Goal: Task Accomplishment & Management: Complete application form

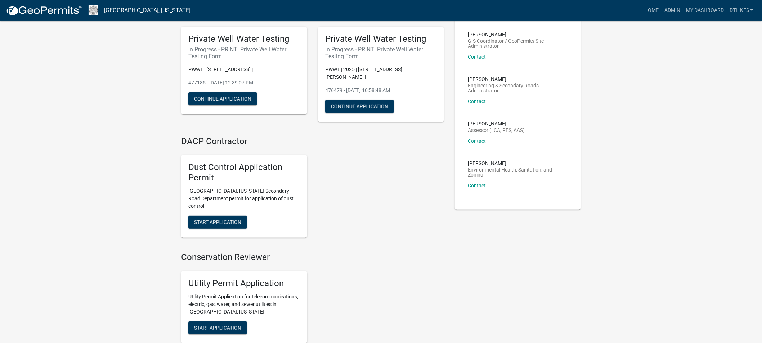
scroll to position [40, 0]
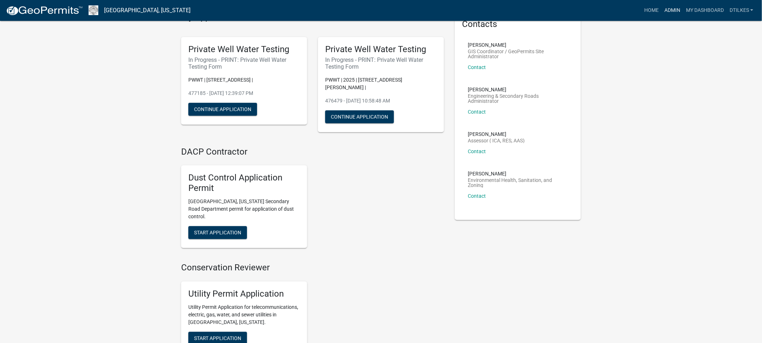
click at [670, 8] on link "Admin" at bounding box center [672, 11] width 22 height 14
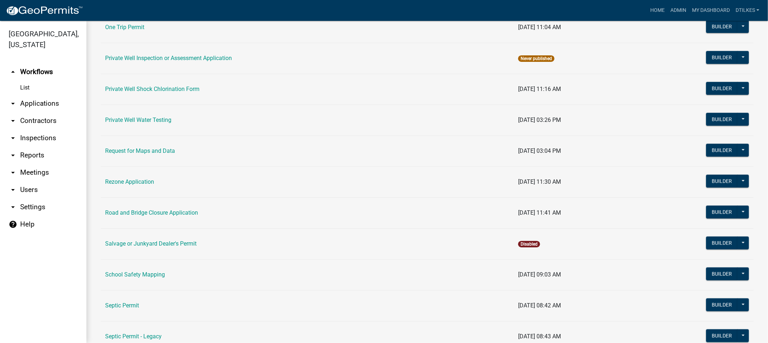
scroll to position [640, 0]
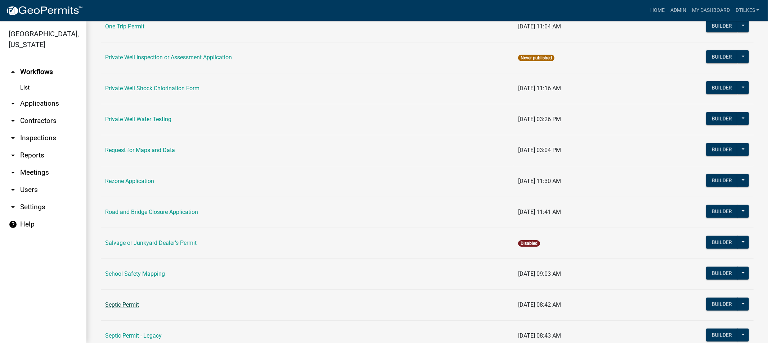
click at [122, 307] on link "Septic Permit" at bounding box center [122, 305] width 34 height 7
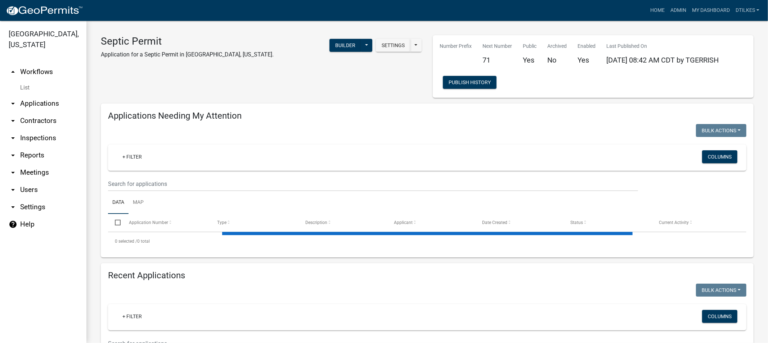
select select "2: 50"
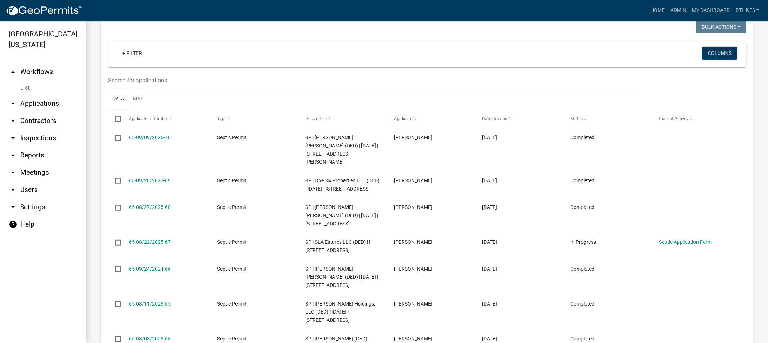
scroll to position [440, 0]
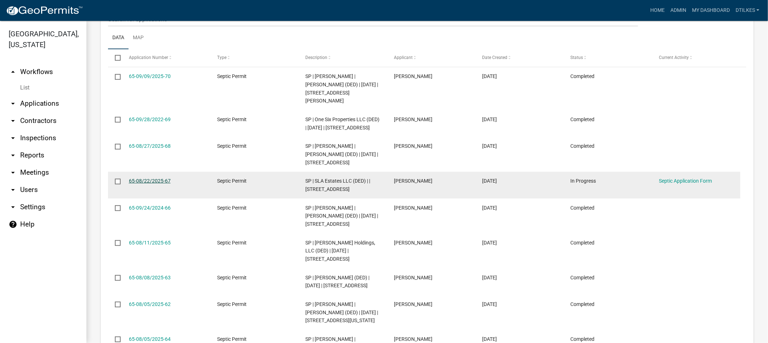
click at [147, 181] on link "65-08/22/2025-67" at bounding box center [150, 181] width 42 height 6
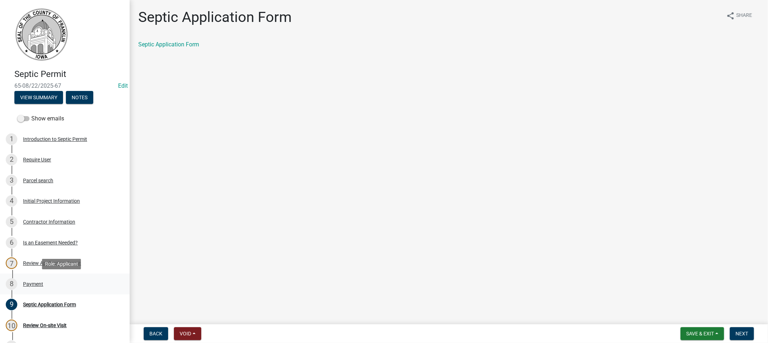
click at [31, 282] on div "Payment" at bounding box center [33, 284] width 20 height 5
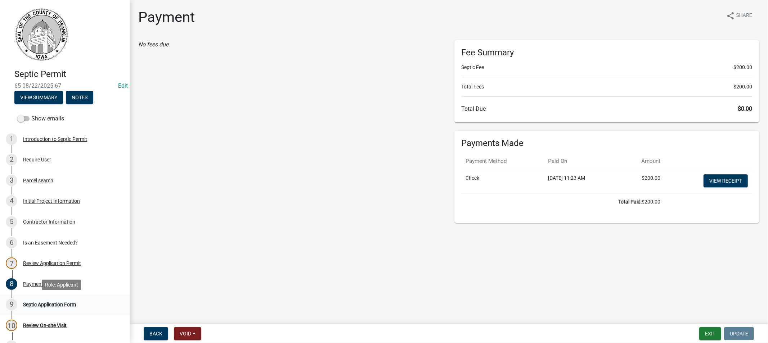
click at [29, 307] on div "9 Septic Application Form" at bounding box center [62, 305] width 112 height 12
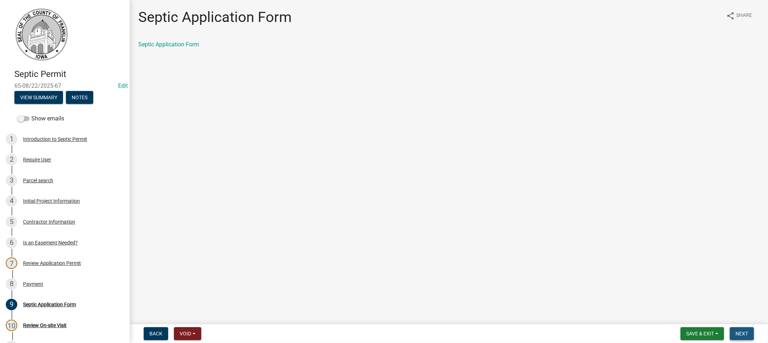
click at [742, 334] on span "Next" at bounding box center [741, 334] width 13 height 6
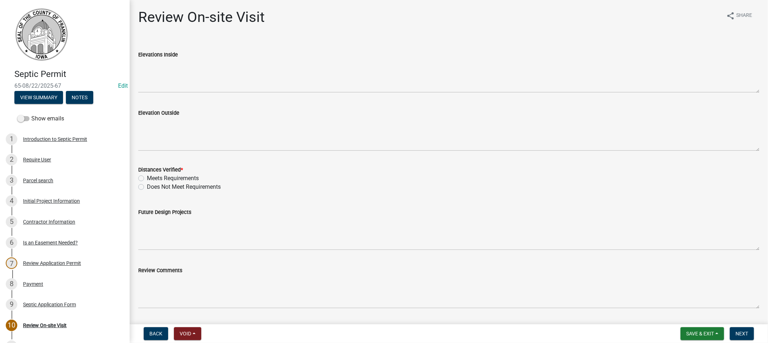
click at [147, 178] on label "Meets Requirements" at bounding box center [173, 178] width 52 height 9
click at [147, 178] on input "Meets Requirements" at bounding box center [149, 176] width 5 height 5
radio input "true"
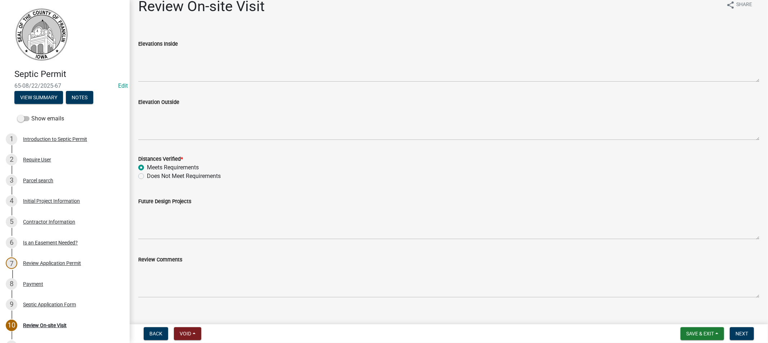
scroll to position [21, 0]
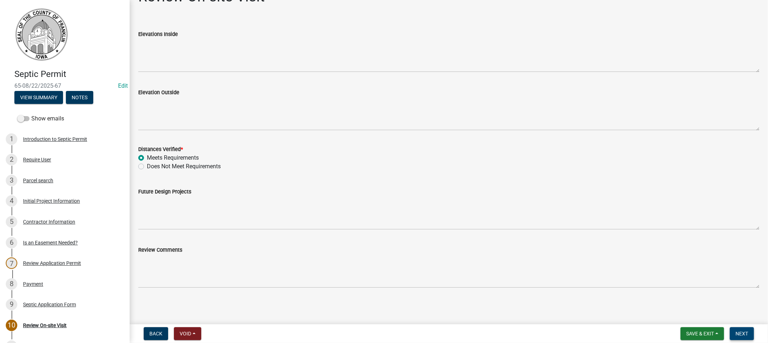
click at [741, 333] on span "Next" at bounding box center [741, 334] width 13 height 6
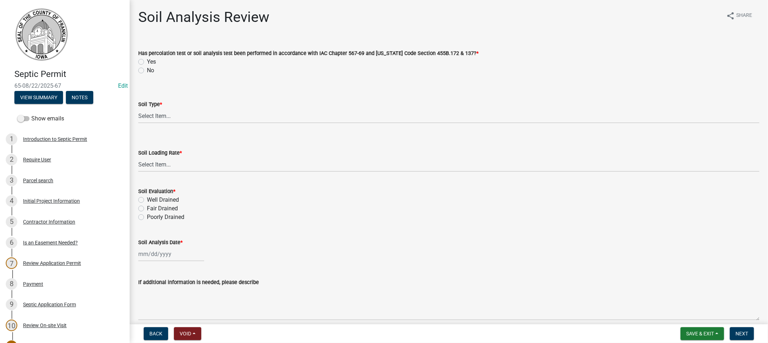
click at [147, 62] on label "Yes" at bounding box center [151, 62] width 9 height 9
click at [147, 62] on input "Yes" at bounding box center [149, 60] width 5 height 5
radio input "true"
click at [159, 116] on select "Select Item... Course Sand and Gravel Medium Sands Fine Sands Very Fine [PERSON…" at bounding box center [448, 116] width 621 height 15
click at [138, 109] on select "Select Item... Course Sand and Gravel Medium Sands Fine Sands Very Fine [PERSON…" at bounding box center [448, 116] width 621 height 15
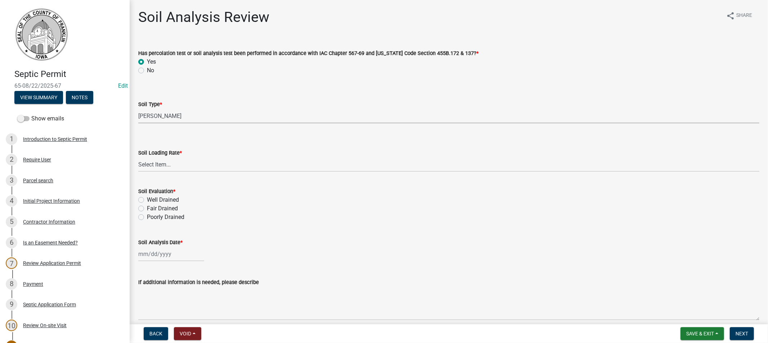
select select "76d85f2c-5528-437b-99f6-5fd00e461f1a"
click at [157, 163] on select "Select Item... 0.1 0.1+ 0.2 0.2+ 0.3 0.3+ 0.4 0.4+ 0.5 0.5+ 0.6 0.6+ 0.7 0.7+ 0…" at bounding box center [448, 164] width 621 height 15
click at [138, 157] on select "Select Item... 0.1 0.1+ 0.2 0.2+ 0.3 0.3+ 0.4 0.4+ 0.5 0.5+ 0.6 0.6+ 0.7 0.7+ 0…" at bounding box center [448, 164] width 621 height 15
select select "ce3dc9ae-0233-4062-aff6-25764a1c522b"
click at [147, 200] on label "Well Drained" at bounding box center [163, 200] width 32 height 9
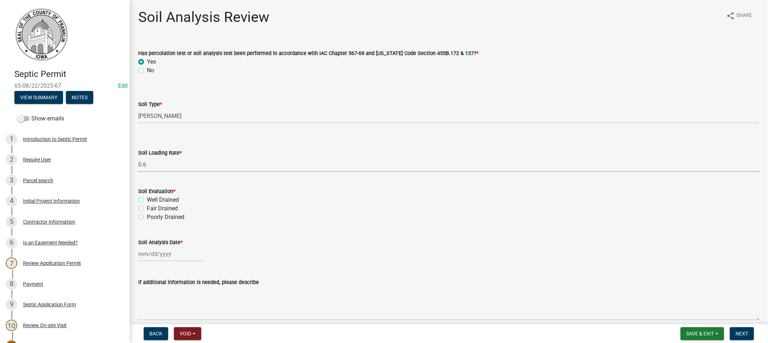
click at [147, 200] on input "Well Drained" at bounding box center [149, 198] width 5 height 5
radio input "true"
click at [157, 254] on div at bounding box center [171, 254] width 66 height 15
select select "9"
select select "2025"
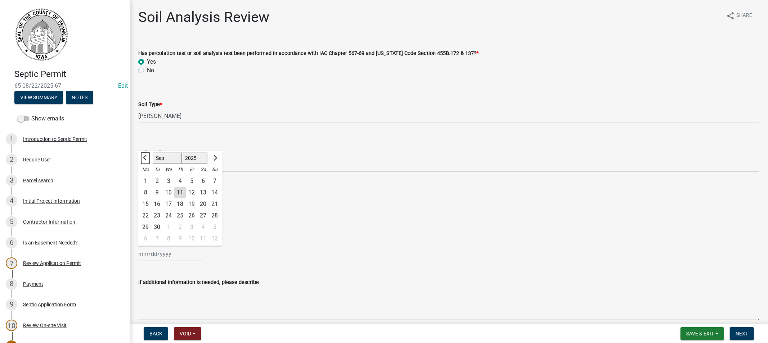
click at [144, 156] on button "Previous month" at bounding box center [145, 159] width 9 height 12
select select "8"
click at [192, 203] on div "15" at bounding box center [192, 205] width 12 height 12
type input "[DATE]"
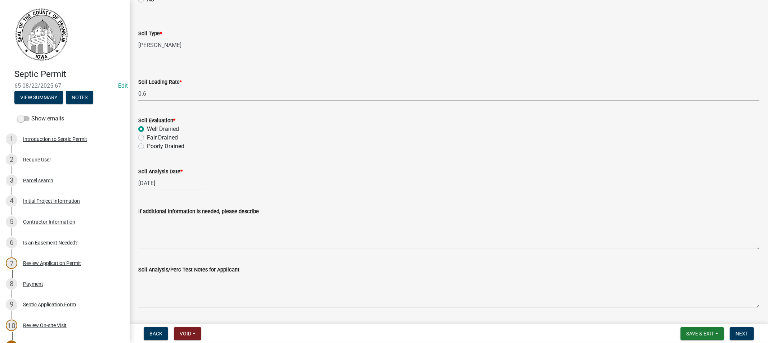
scroll to position [91, 0]
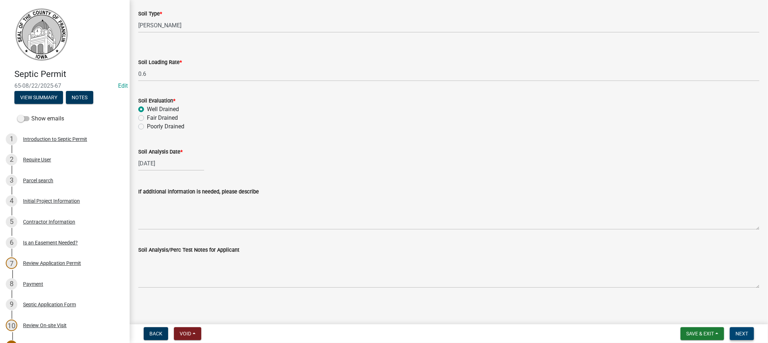
click at [739, 334] on span "Next" at bounding box center [741, 334] width 13 height 6
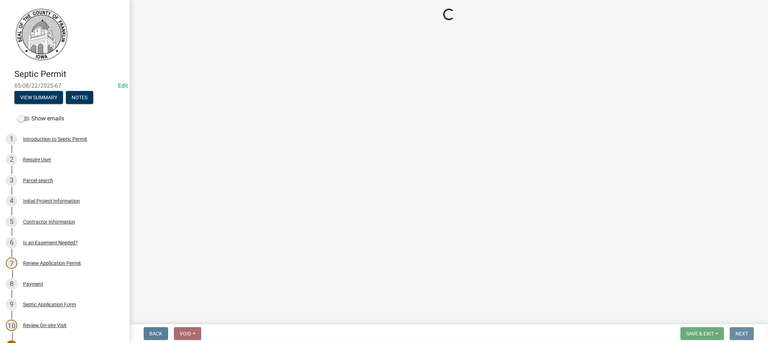
scroll to position [0, 0]
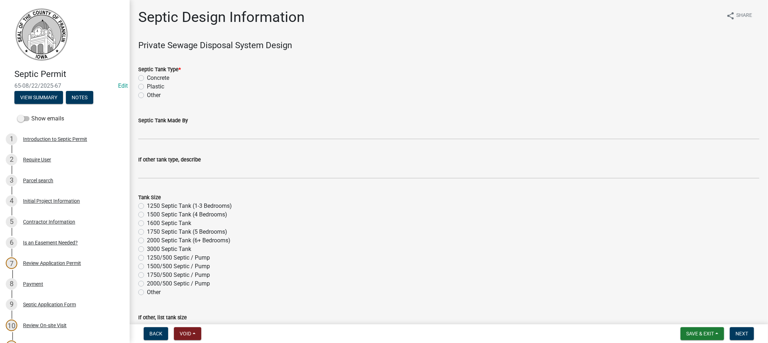
click at [147, 79] on label "Concrete" at bounding box center [158, 78] width 22 height 9
click at [147, 78] on input "Concrete" at bounding box center [149, 76] width 5 height 5
radio input "true"
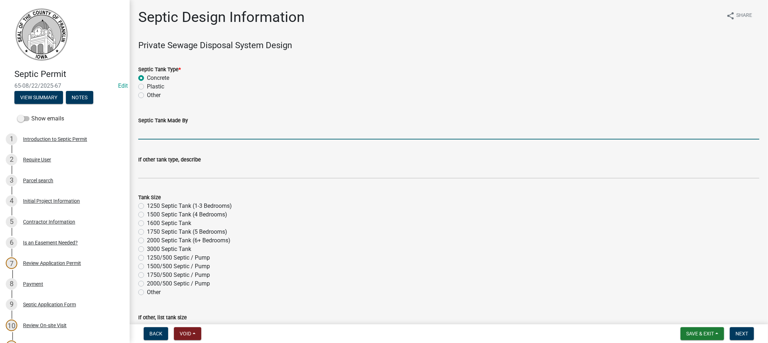
click at [166, 134] on input "Septic Tank Made By" at bounding box center [448, 132] width 621 height 15
type input "[PERSON_NAME] Precast"
click at [147, 207] on label "1250 Septic Tank (1-3 Bedrooms)" at bounding box center [189, 206] width 85 height 9
click at [147, 207] on input "1250 Septic Tank (1-3 Bedrooms)" at bounding box center [149, 204] width 5 height 5
radio input "true"
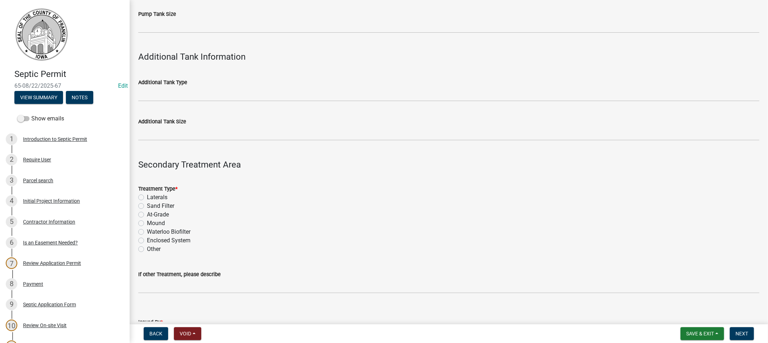
scroll to position [400, 0]
click at [147, 195] on label "Laterals" at bounding box center [157, 196] width 21 height 9
click at [147, 195] on input "Laterals" at bounding box center [149, 194] width 5 height 5
radio input "true"
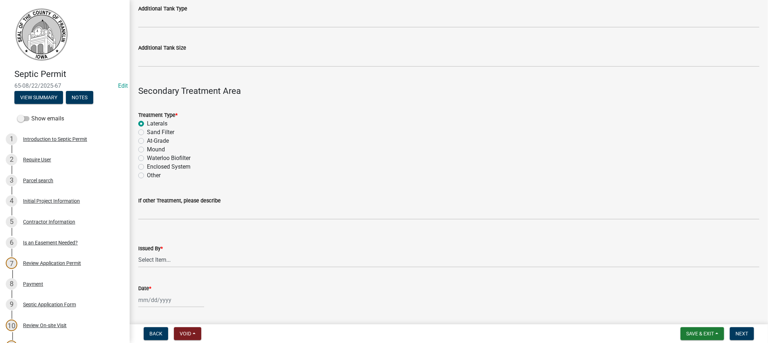
scroll to position [480, 0]
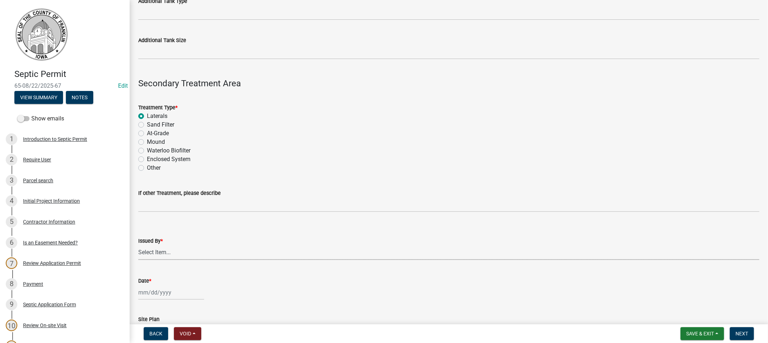
click at [153, 250] on select "Select Item... [PERSON_NAME]" at bounding box center [448, 253] width 621 height 15
click at [138, 246] on select "Select Item... [PERSON_NAME]" at bounding box center [448, 253] width 621 height 15
select select "d223b9f2-1ec7-4c53-82a9-76cd95b714db"
click at [150, 294] on div at bounding box center [171, 292] width 66 height 15
select select "9"
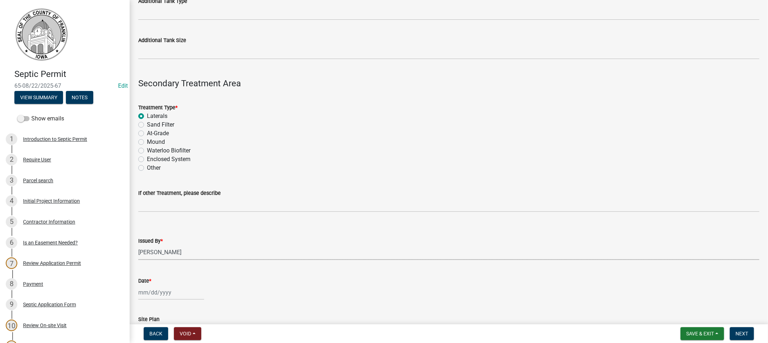
select select "2025"
click at [180, 230] on div "11" at bounding box center [180, 231] width 12 height 12
type input "[DATE]"
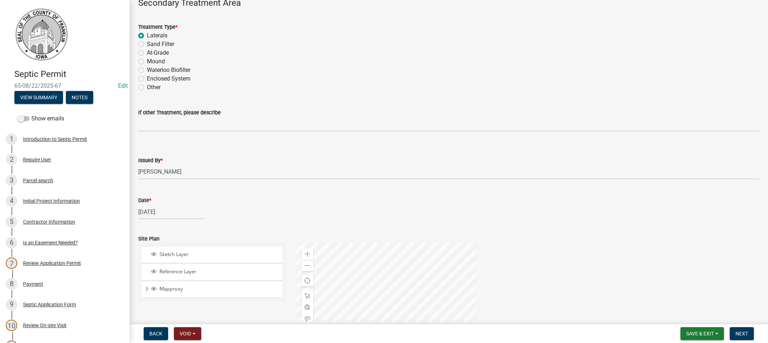
scroll to position [560, 0]
click at [170, 216] on div "[DATE]" at bounding box center [171, 213] width 66 height 15
select select "9"
select select "2025"
click at [145, 226] on span "Previous month" at bounding box center [145, 227] width 5 height 5
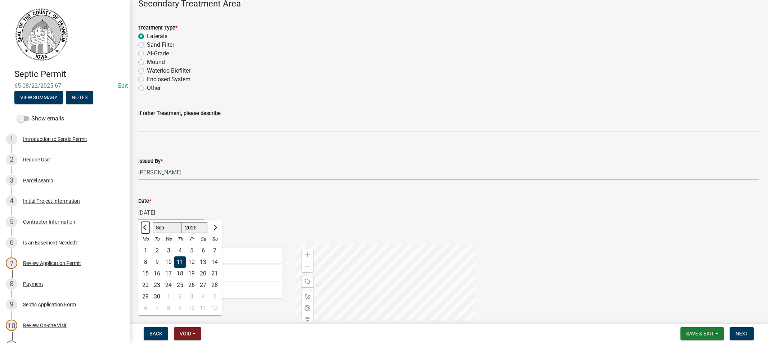
select select "8"
click at [181, 274] on div "14" at bounding box center [180, 274] width 12 height 12
type input "[DATE]"
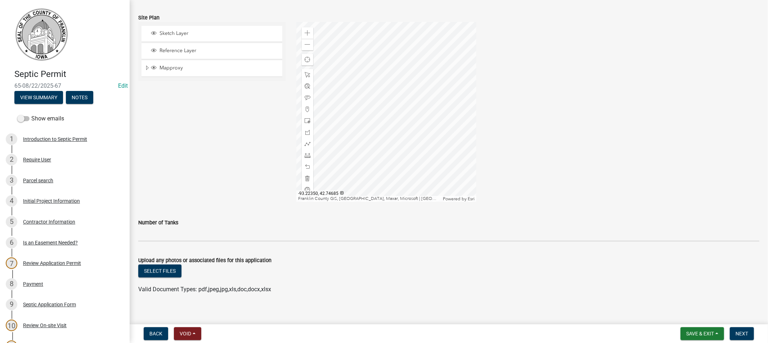
scroll to position [788, 0]
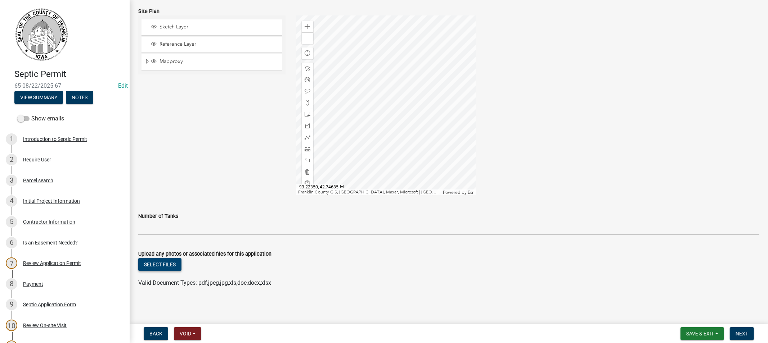
click at [158, 264] on button "Select files" at bounding box center [159, 264] width 43 height 13
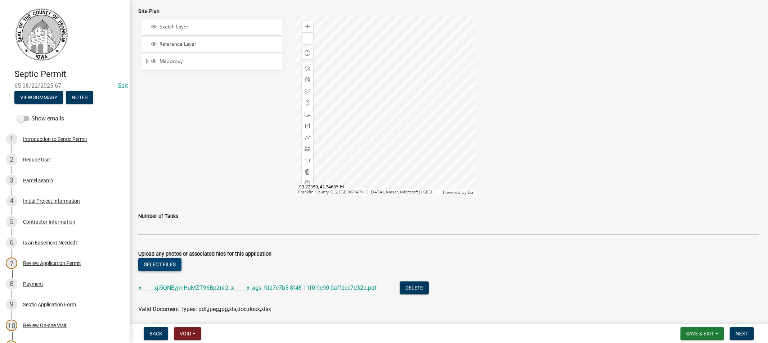
scroll to position [815, 0]
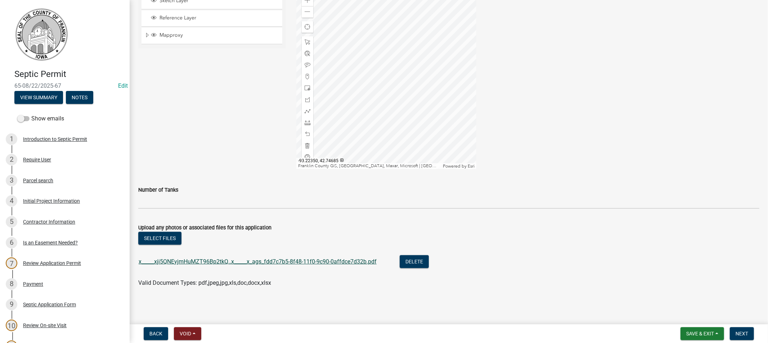
click at [293, 261] on link "x_____xji5QNEyjmHuMZT96Bp2tkQ..x_____x_ags_fdd7c7b5-8f48-11f0-9c90-0affdce7d32b…" at bounding box center [258, 261] width 238 height 7
click at [305, 108] on span at bounding box center [308, 111] width 6 height 6
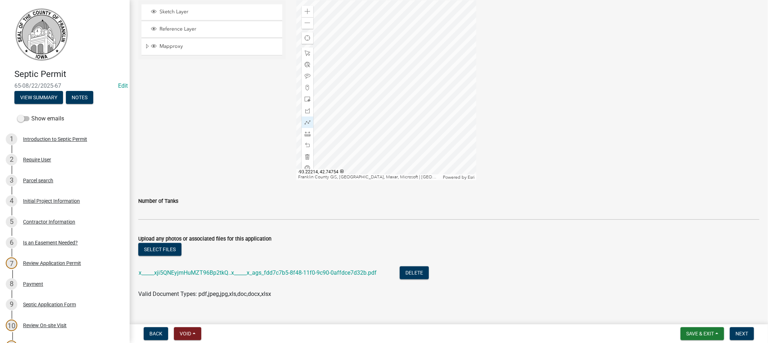
click at [392, 51] on div at bounding box center [386, 90] width 180 height 180
click at [394, 52] on div at bounding box center [386, 90] width 180 height 180
click at [359, 52] on div at bounding box center [386, 90] width 180 height 180
click at [360, 67] on div at bounding box center [386, 90] width 180 height 180
click at [394, 67] on div at bounding box center [386, 90] width 180 height 180
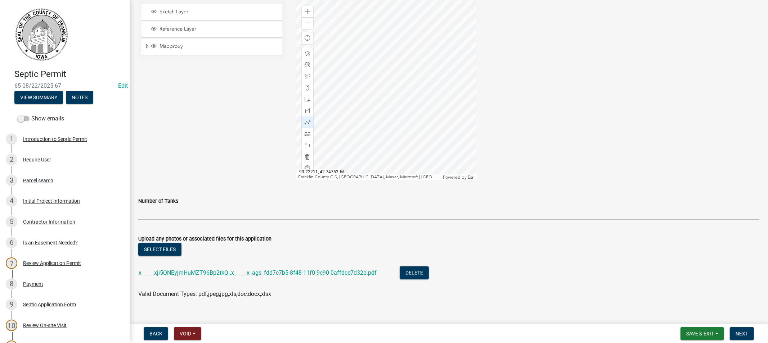
click at [394, 53] on div at bounding box center [386, 90] width 180 height 180
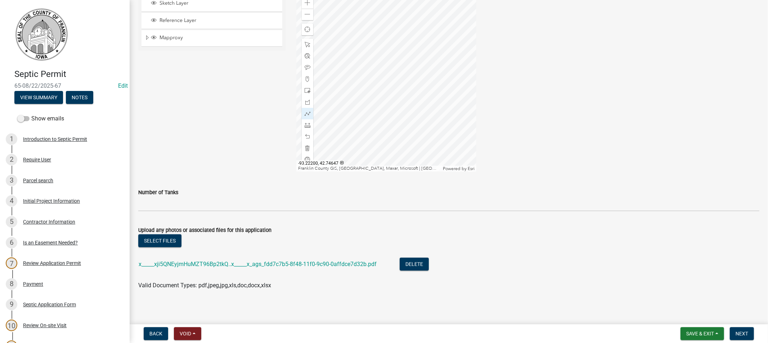
scroll to position [815, 0]
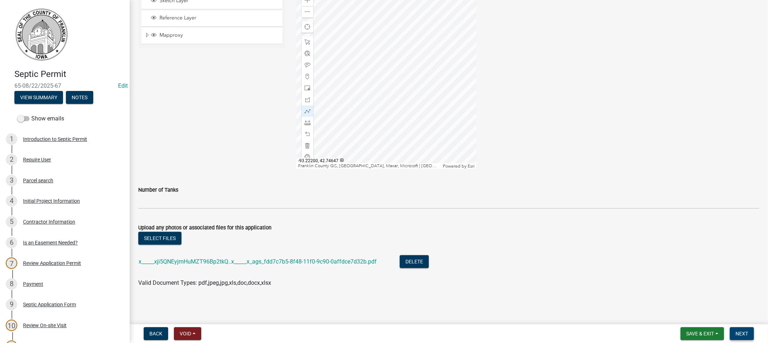
click at [739, 335] on span "Next" at bounding box center [741, 334] width 13 height 6
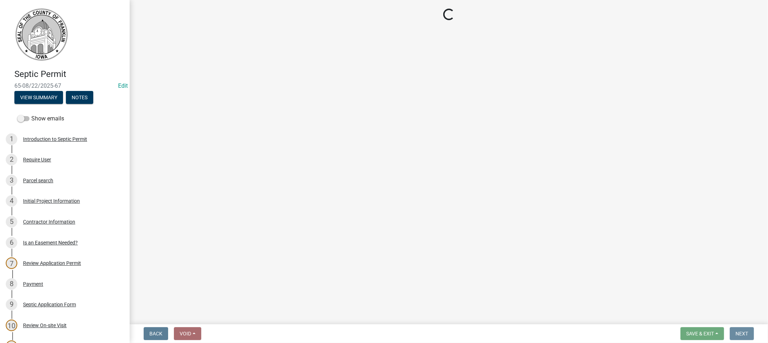
scroll to position [0, 0]
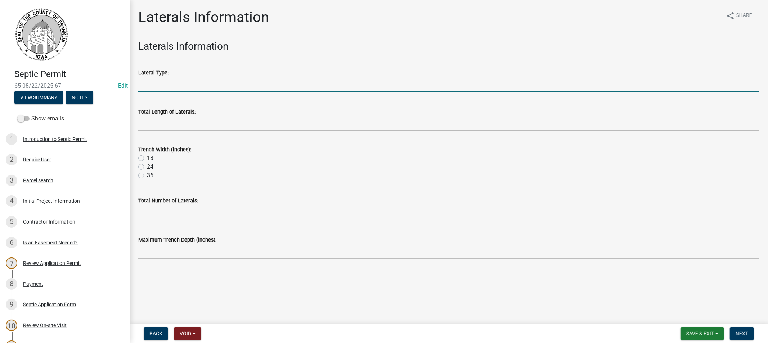
click at [168, 89] on input "Lateral Type:" at bounding box center [448, 84] width 621 height 15
type input "[PERSON_NAME]"
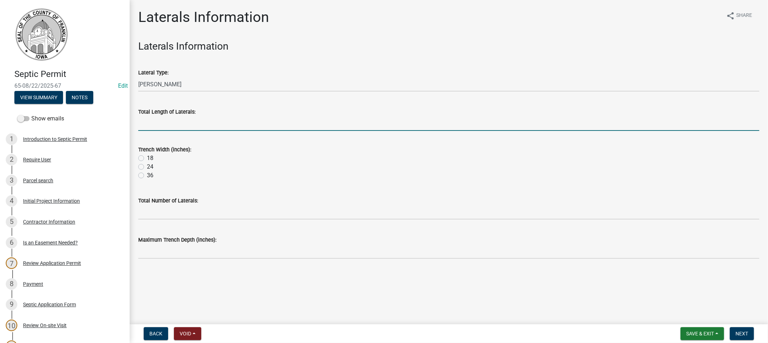
click at [164, 122] on input "Total Length of Laterals:" at bounding box center [448, 123] width 621 height 15
type input "216"
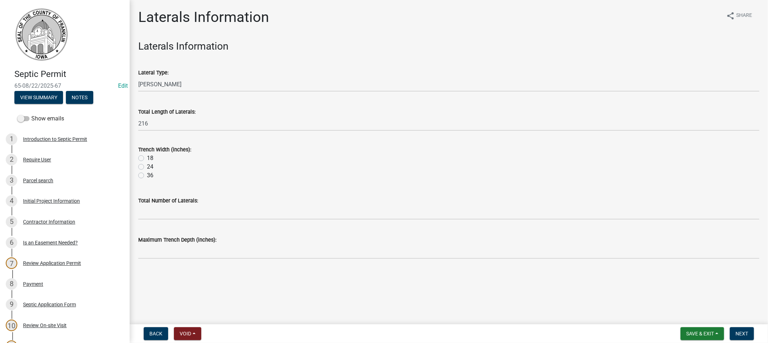
click at [147, 176] on label "36" at bounding box center [150, 175] width 6 height 9
click at [147, 176] on input "36" at bounding box center [149, 173] width 5 height 5
radio input "true"
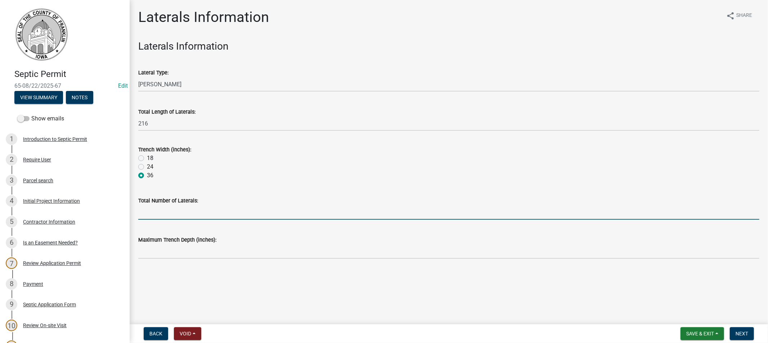
drag, startPoint x: 171, startPoint y: 218, endPoint x: 175, endPoint y: 218, distance: 4.0
click at [171, 218] on input "Total Number of Laterals:" at bounding box center [448, 212] width 621 height 15
type input "3"
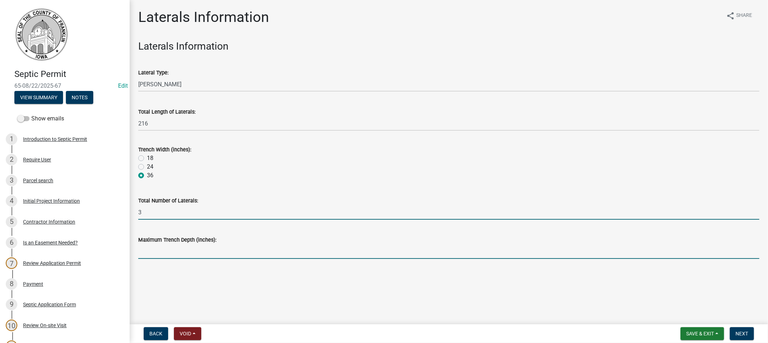
click at [171, 253] on input "Maximum Trench Depth (inches):" at bounding box center [448, 251] width 621 height 15
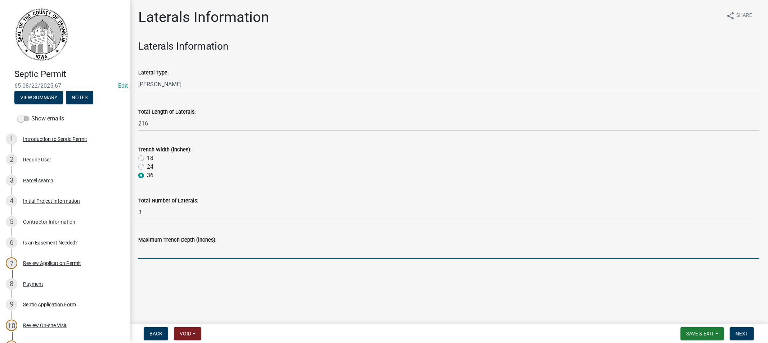
type input "30""
click at [743, 332] on span "Next" at bounding box center [741, 334] width 13 height 6
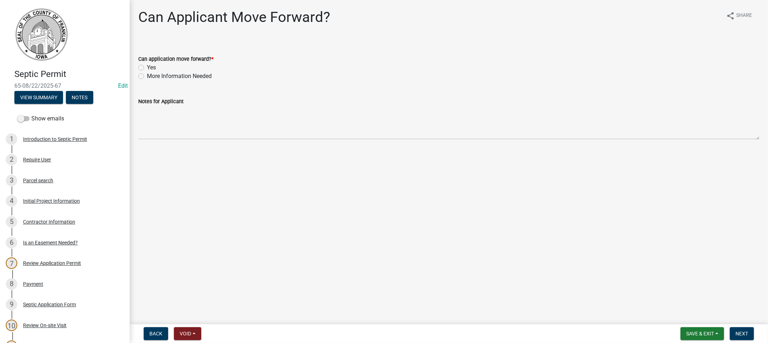
click at [147, 70] on label "Yes" at bounding box center [151, 67] width 9 height 9
click at [147, 68] on input "Yes" at bounding box center [149, 65] width 5 height 5
radio input "true"
click at [743, 333] on span "Next" at bounding box center [741, 334] width 13 height 6
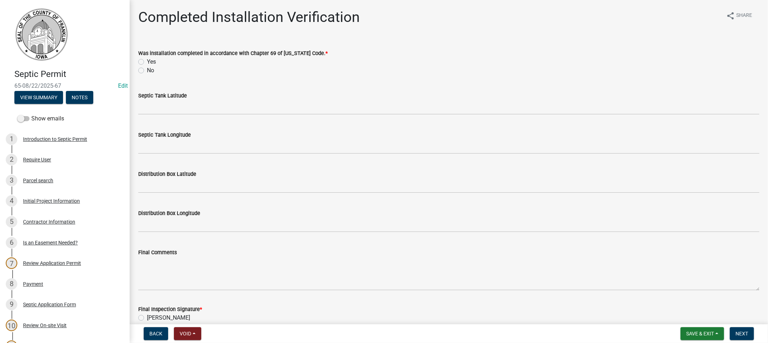
click at [147, 63] on label "Yes" at bounding box center [151, 62] width 9 height 9
click at [147, 62] on input "Yes" at bounding box center [149, 60] width 5 height 5
radio input "true"
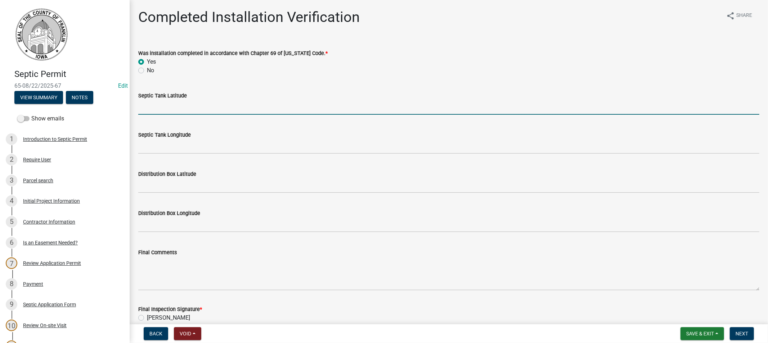
click at [161, 105] on input "Septic Tank Latitude" at bounding box center [448, 107] width 621 height 15
type input "42.7474065"
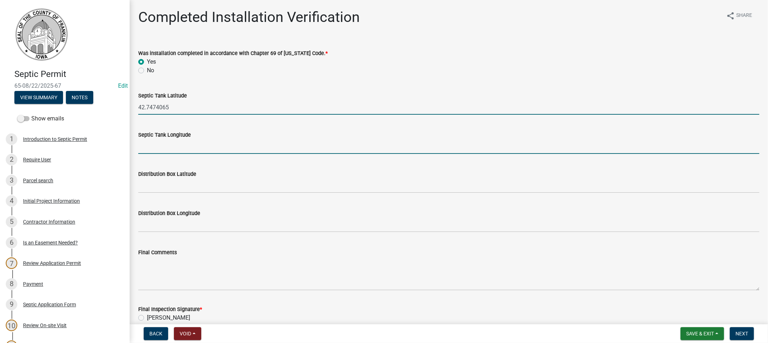
click at [181, 143] on input "Septic Tank Longitude" at bounding box center [448, 146] width 621 height 15
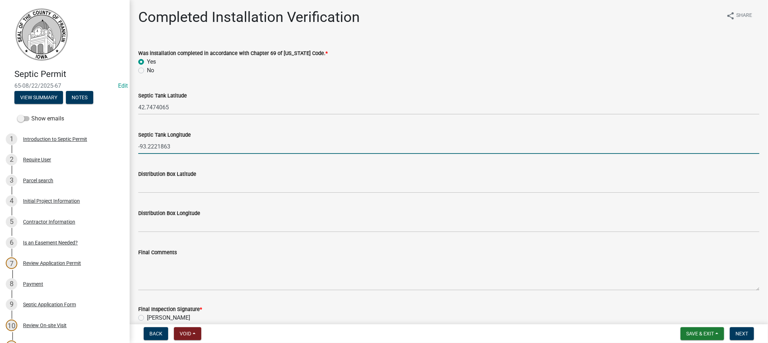
type input "-93.2221863"
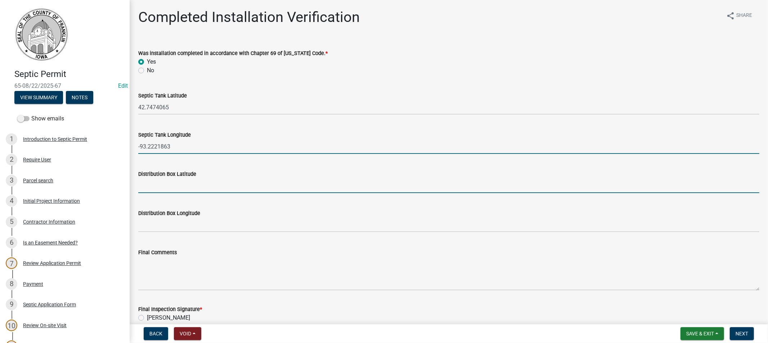
click at [156, 186] on input "Distribution Box Latitude" at bounding box center [448, 186] width 621 height 15
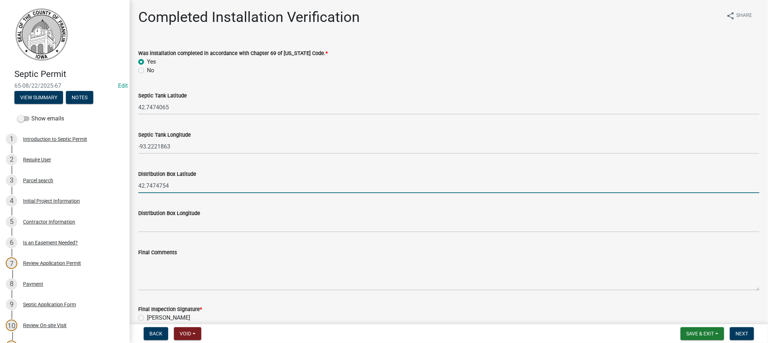
type input "42.7474754"
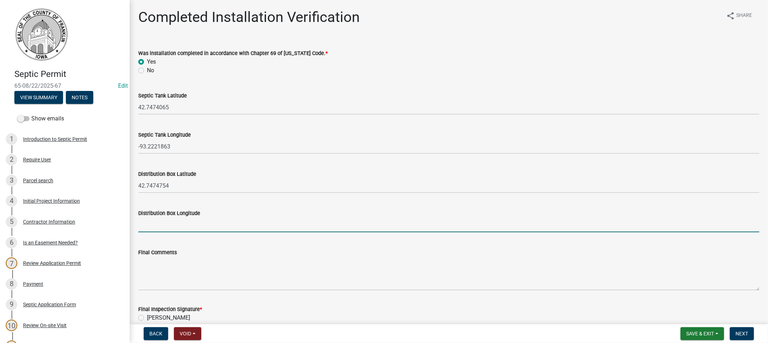
click at [152, 225] on input "Distribution Box Longitude" at bounding box center [448, 225] width 621 height 15
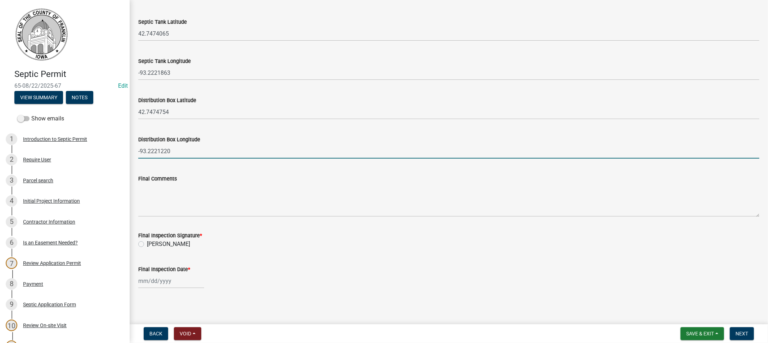
scroll to position [75, 0]
type input "-93.2221220"
click at [147, 242] on label "[PERSON_NAME]" at bounding box center [168, 243] width 43 height 9
click at [147, 242] on input "[PERSON_NAME]" at bounding box center [149, 241] width 5 height 5
radio input "true"
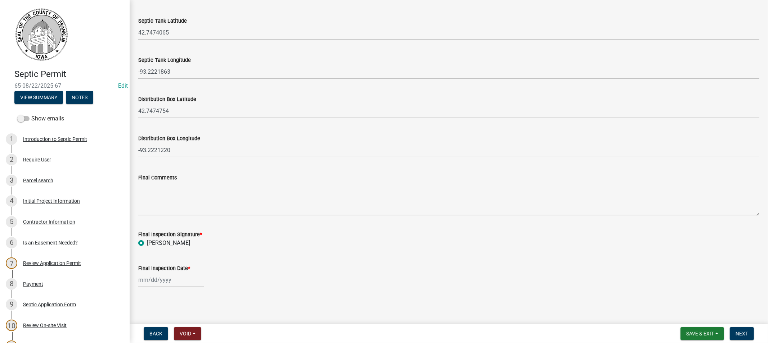
select select "9"
select select "2025"
click at [152, 277] on div "[PERSON_NAME] Feb Mar Apr [PERSON_NAME][DATE] Oct Nov [DATE] 1526 1527 1528 152…" at bounding box center [171, 280] width 66 height 15
click at [184, 217] on div "11" at bounding box center [180, 219] width 12 height 12
type input "[DATE]"
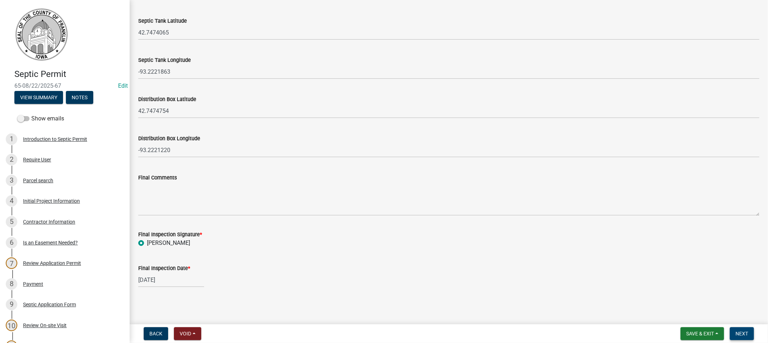
click at [742, 332] on span "Next" at bounding box center [741, 334] width 13 height 6
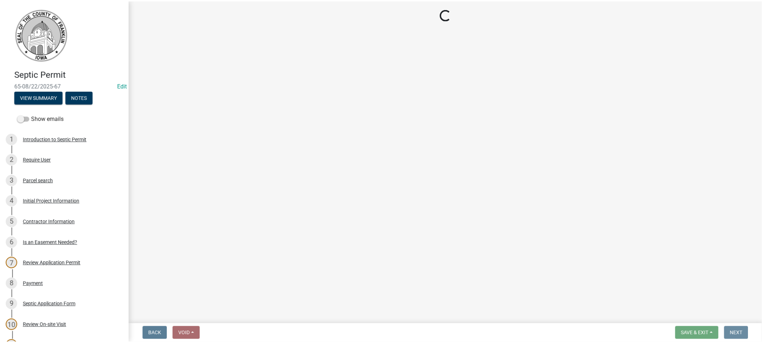
scroll to position [0, 0]
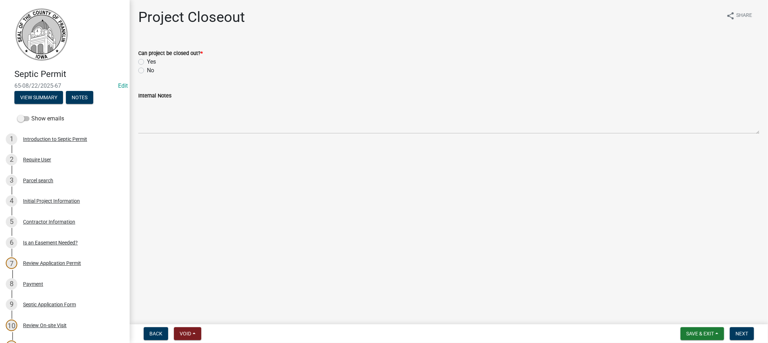
click at [147, 62] on label "Yes" at bounding box center [151, 62] width 9 height 9
click at [147, 62] on input "Yes" at bounding box center [149, 60] width 5 height 5
radio input "true"
click at [751, 333] on button "Next" at bounding box center [742, 334] width 24 height 13
